Goal: Task Accomplishment & Management: Use online tool/utility

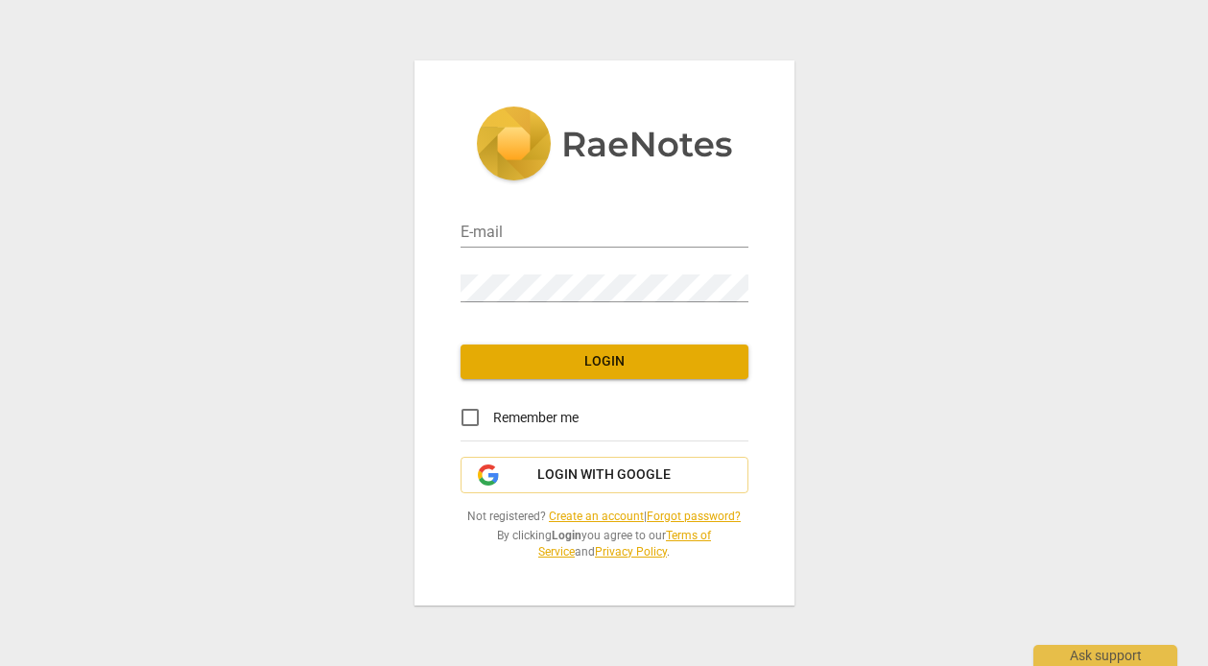
type input "[PERSON_NAME][EMAIL_ADDRESS][PERSON_NAME][DOMAIN_NAME]"
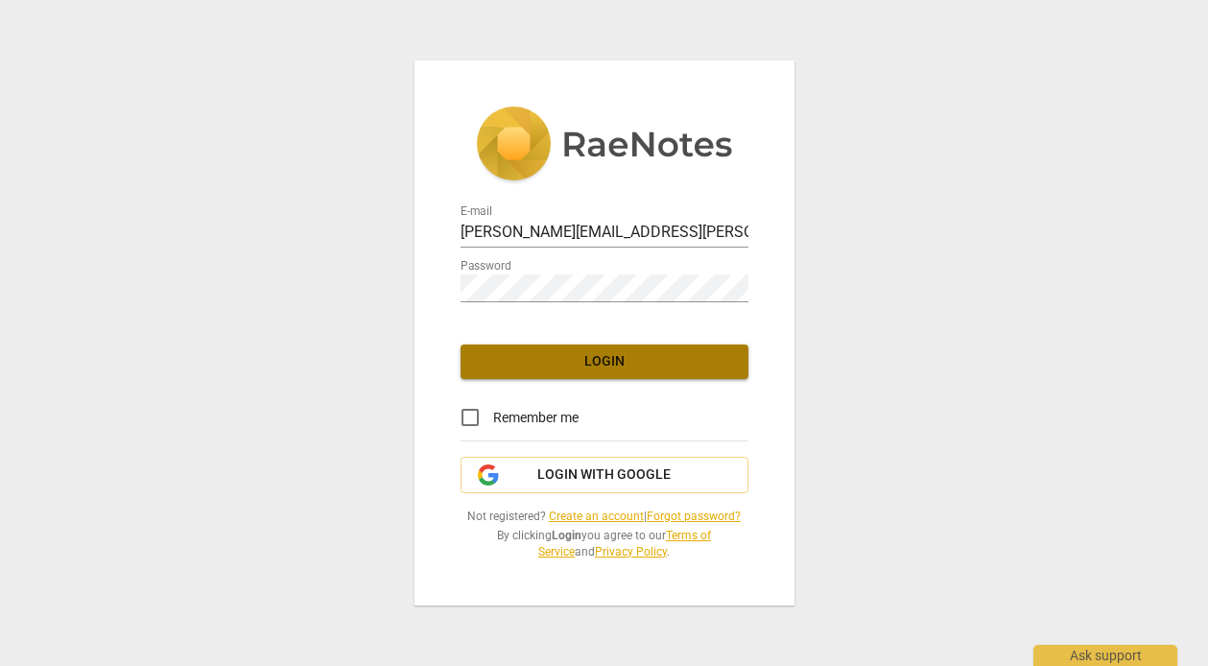
click at [569, 366] on span "Login" at bounding box center [604, 361] width 257 height 19
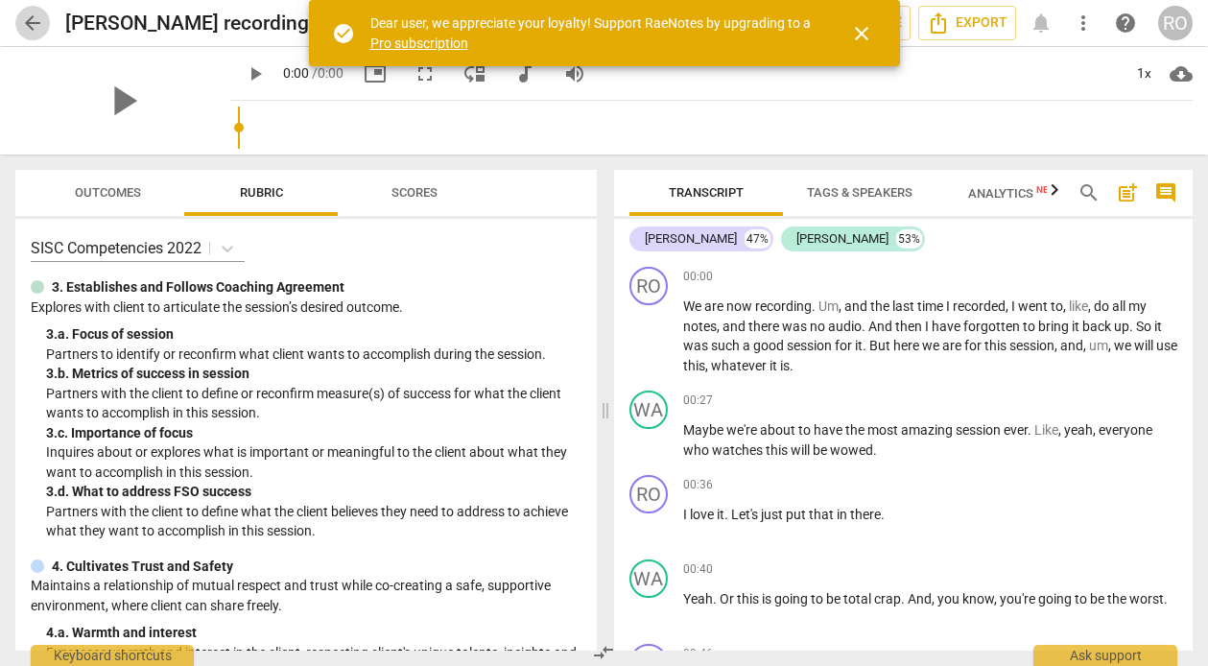
click at [39, 26] on span "arrow_back" at bounding box center [32, 23] width 23 height 23
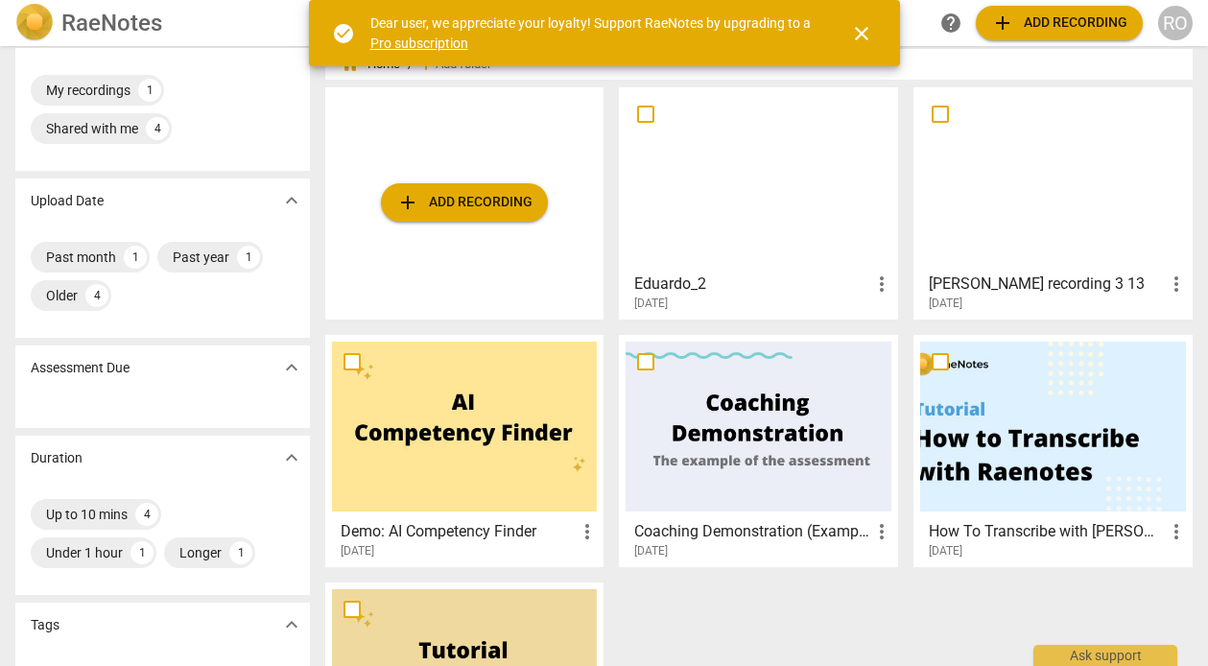
scroll to position [43, 0]
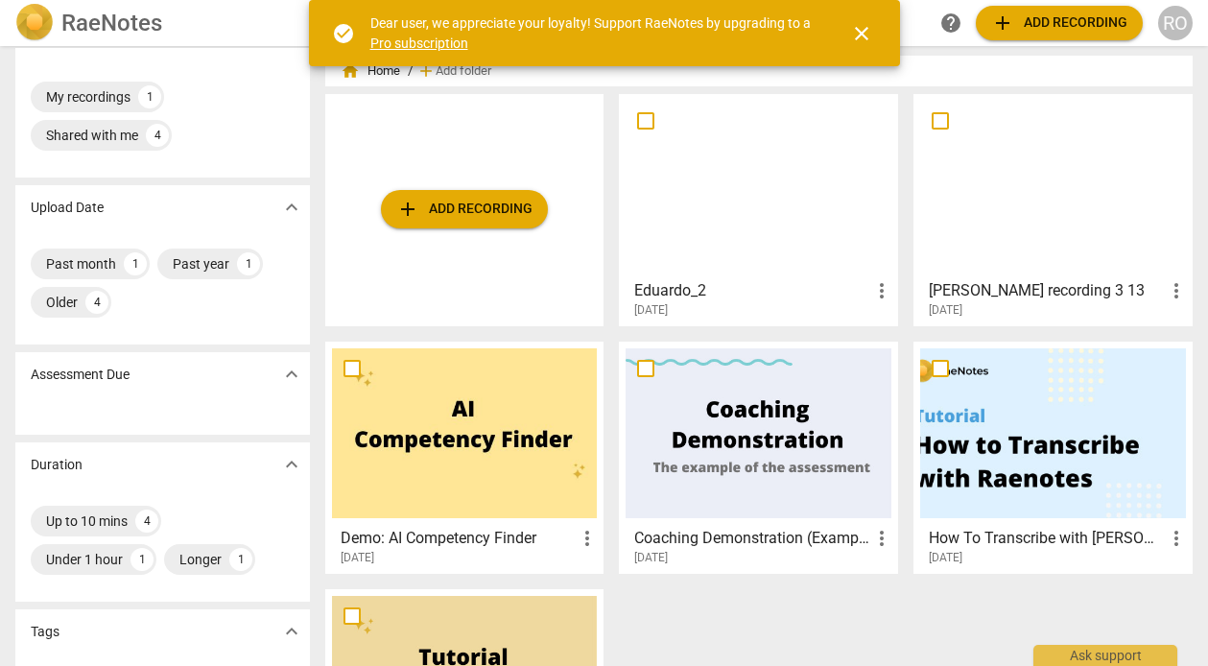
click at [879, 292] on span "more_vert" at bounding box center [881, 290] width 23 height 23
click at [888, 338] on li "Delete" at bounding box center [901, 337] width 73 height 46
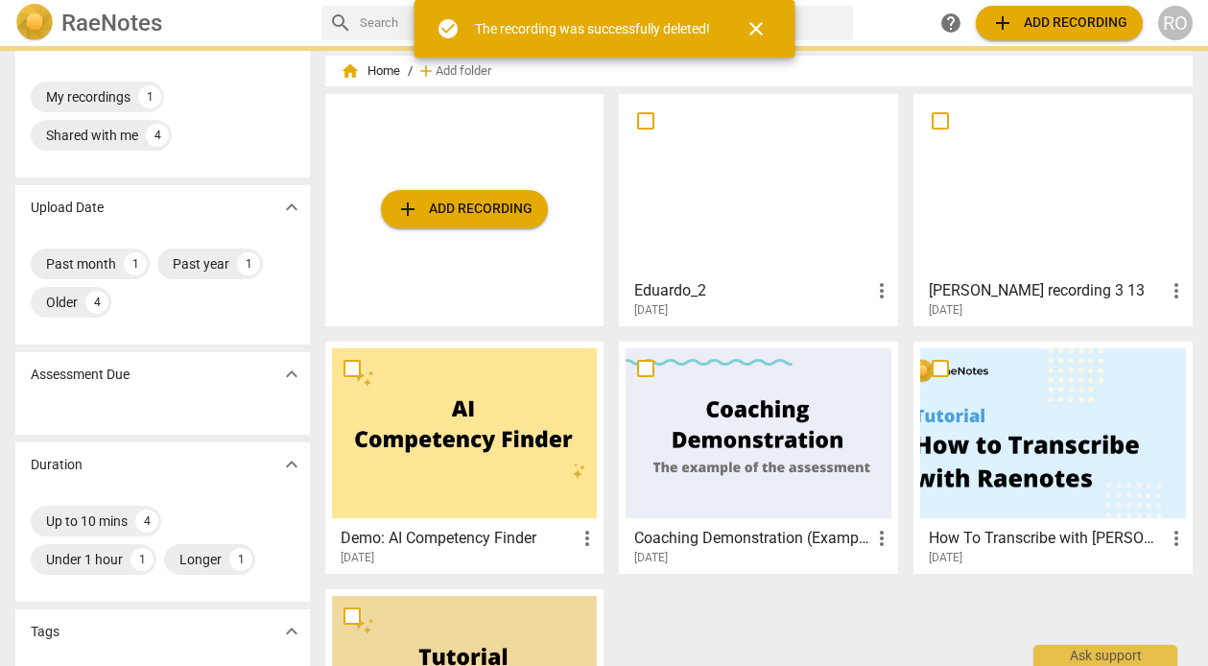
scroll to position [0, 0]
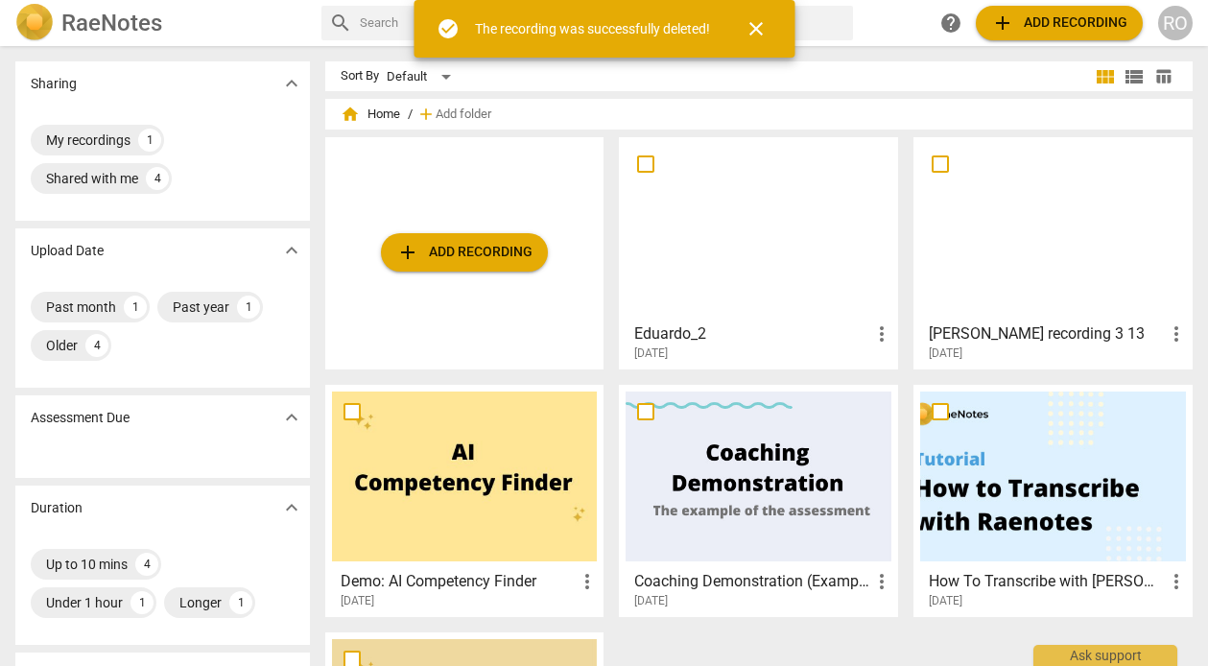
click at [434, 255] on span "add Add recording" at bounding box center [464, 252] width 136 height 23
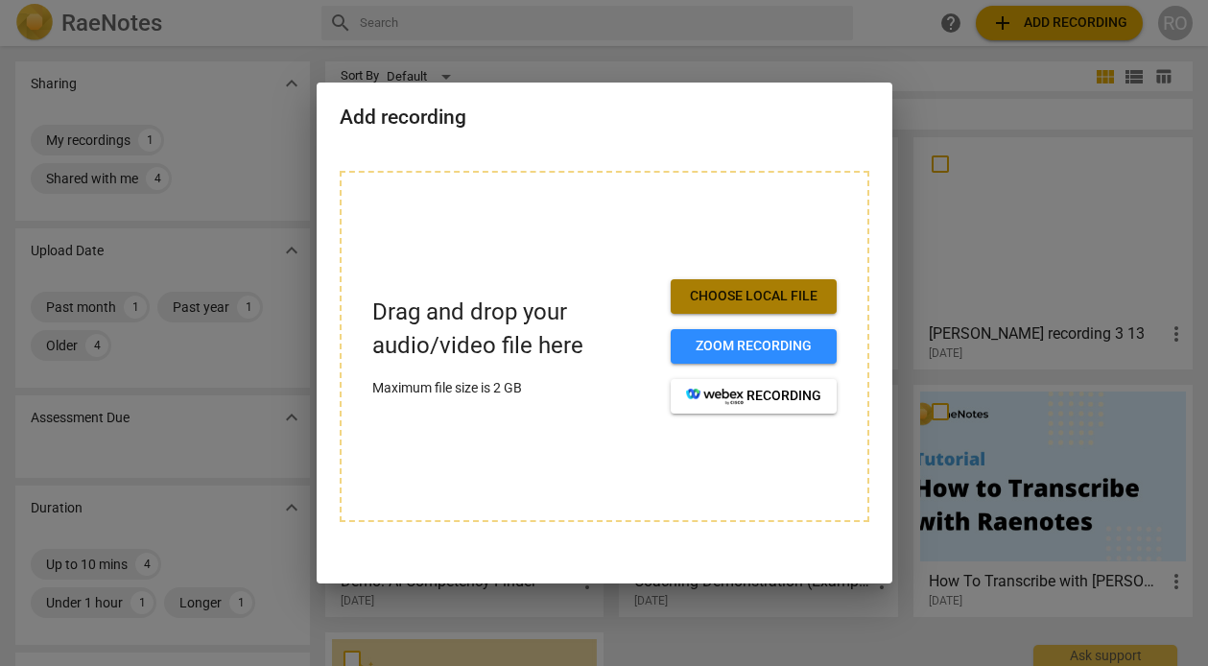
click at [735, 297] on span "Choose local file" at bounding box center [753, 296] width 135 height 19
